Goal: Task Accomplishment & Management: Use online tool/utility

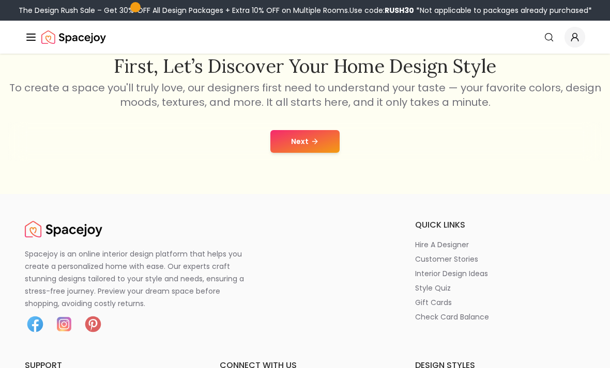
scroll to position [167, 0]
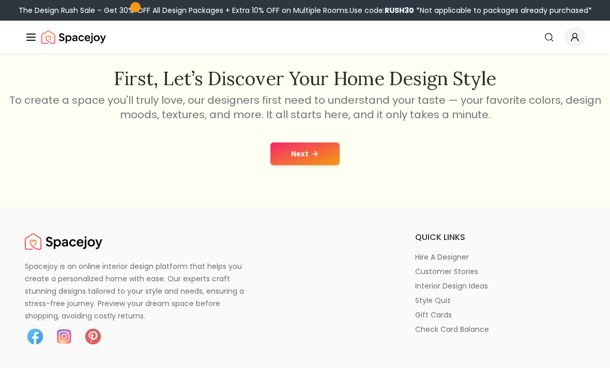
click at [320, 156] on button "Next" at bounding box center [304, 154] width 69 height 23
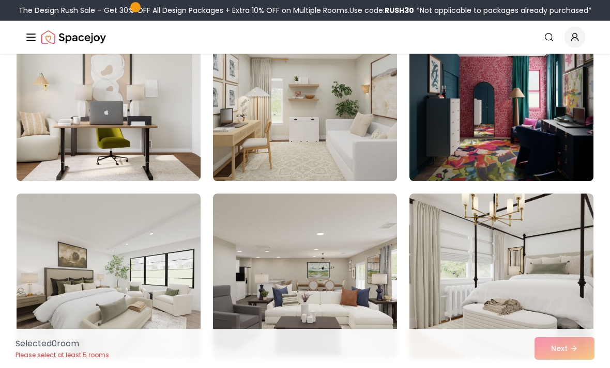
scroll to position [302, 0]
click at [278, 130] on img at bounding box center [305, 99] width 184 height 165
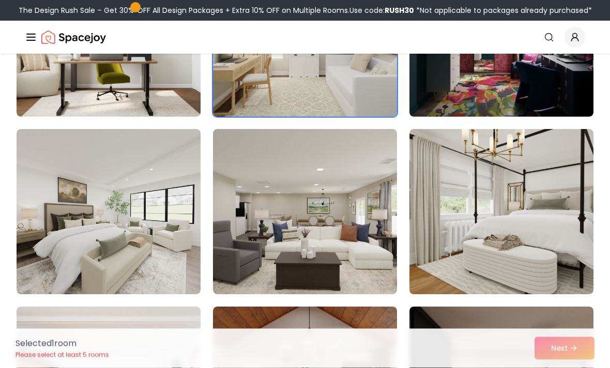
scroll to position [381, 0]
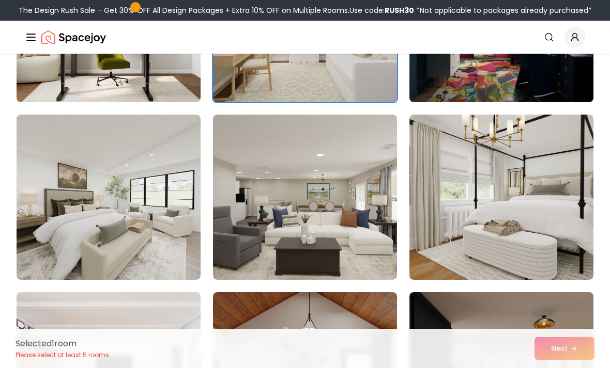
click at [257, 243] on img at bounding box center [305, 197] width 184 height 165
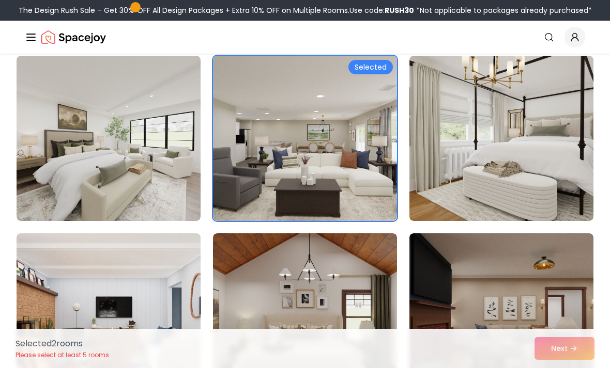
scroll to position [444, 0]
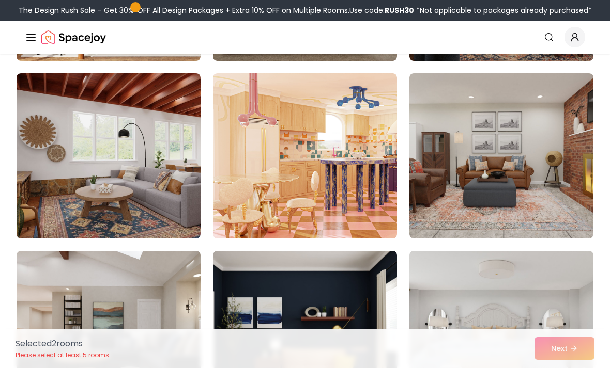
click at [249, 207] on img at bounding box center [305, 155] width 184 height 165
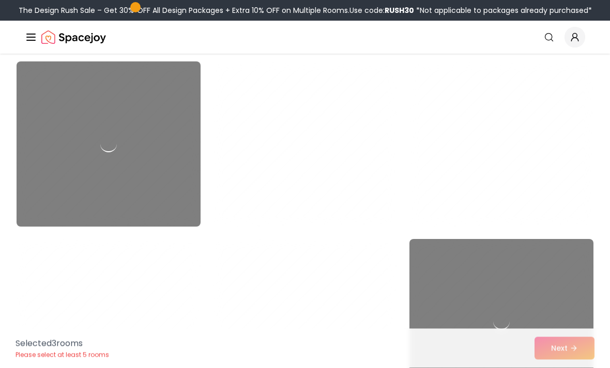
scroll to position [2745, 0]
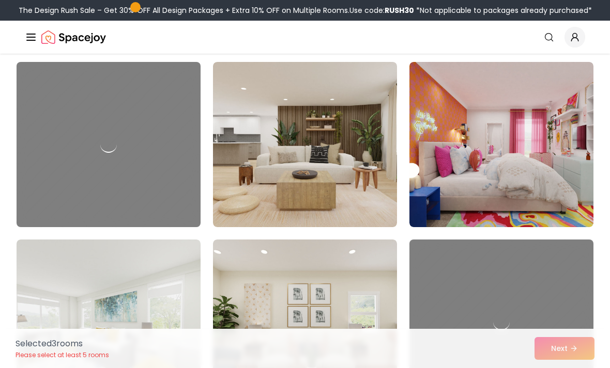
click at [468, 190] on img at bounding box center [501, 144] width 184 height 165
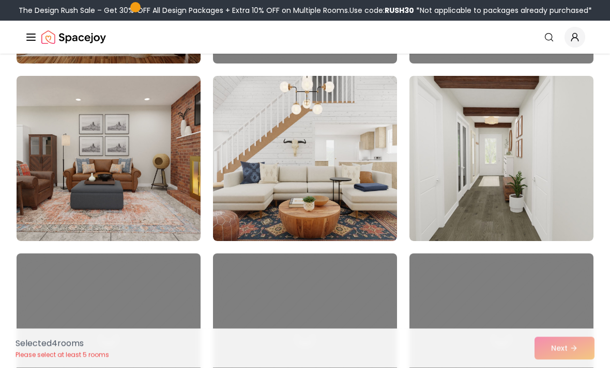
scroll to position [3620, 0]
click at [469, 180] on img at bounding box center [501, 158] width 184 height 165
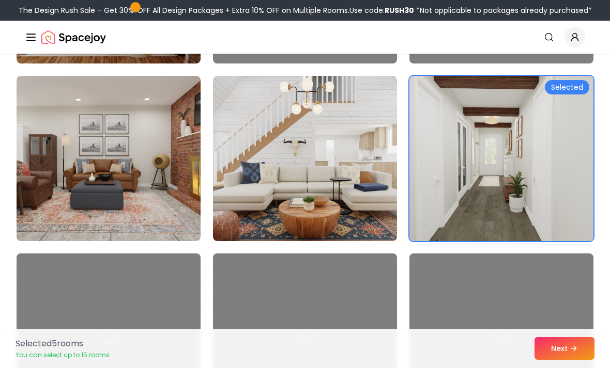
click at [555, 360] on button "Next" at bounding box center [564, 348] width 60 height 23
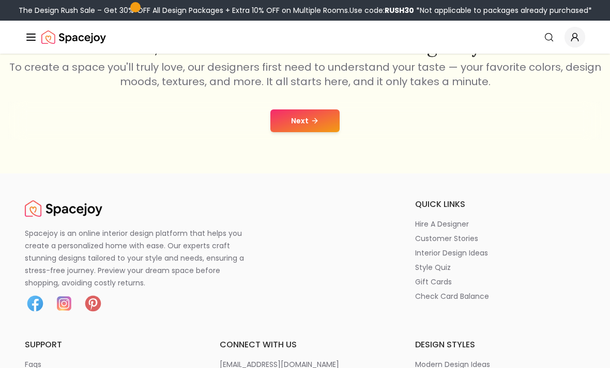
scroll to position [200, 0]
